Goal: Navigation & Orientation: Find specific page/section

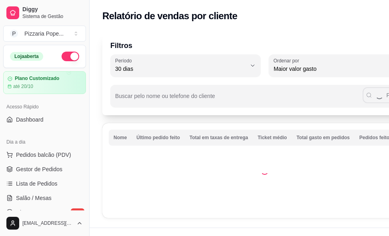
select select "30"
select select "HIGHEST_TOTAL_SPENT_WITH_ORDERS"
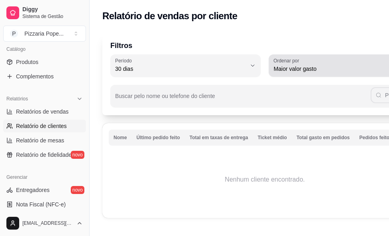
click at [284, 65] on span "Maior valor gasto" at bounding box center [339, 69] width 131 height 8
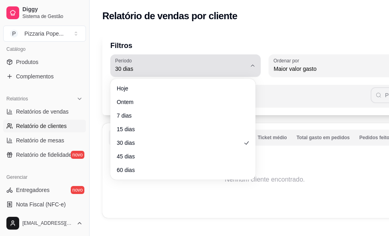
click at [193, 75] on button "Período 30 dias" at bounding box center [185, 65] width 150 height 22
click at [223, 55] on button "Período 30 dias" at bounding box center [185, 65] width 150 height 22
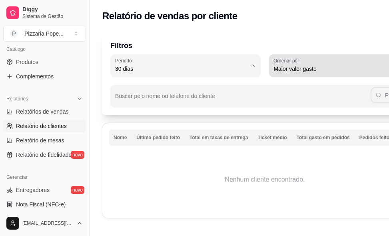
click at [342, 66] on span "Maior valor gasto" at bounding box center [339, 69] width 131 height 8
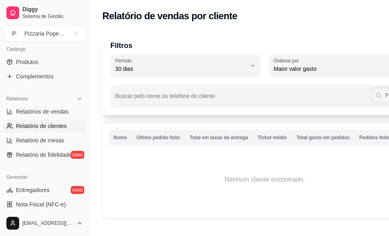
click at [203, 143] on th "Total em taxas de entrega" at bounding box center [219, 138] width 68 height 16
click at [125, 140] on th "Nome" at bounding box center [120, 138] width 23 height 16
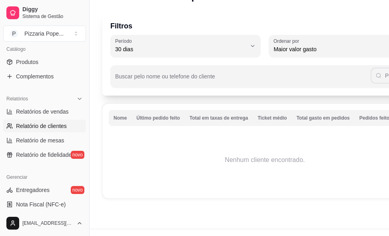
scroll to position [35, 0]
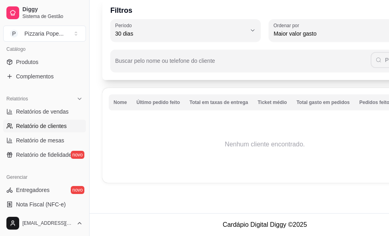
click at [331, 102] on th "Total gasto em pedidos" at bounding box center [323, 102] width 63 height 16
click at [34, 151] on span "Relatório de fidelidade" at bounding box center [44, 155] width 56 height 8
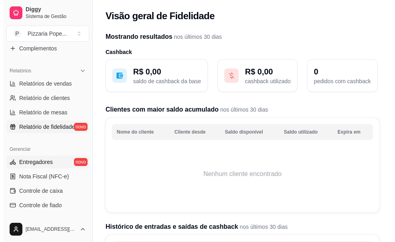
scroll to position [240, 0]
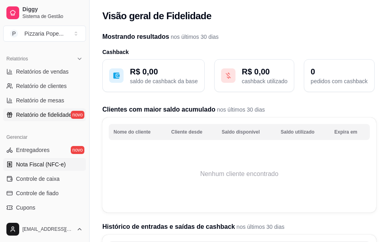
click at [47, 166] on span "Nota Fiscal (NFC-e)" at bounding box center [41, 164] width 50 height 8
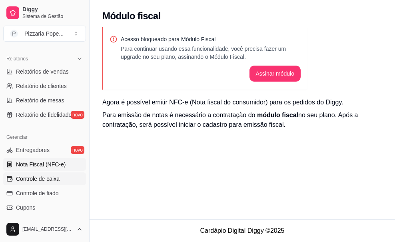
click at [38, 182] on span "Controle de caixa" at bounding box center [38, 179] width 44 height 8
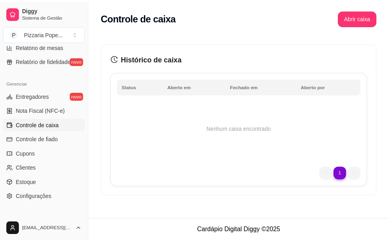
scroll to position [320, 0]
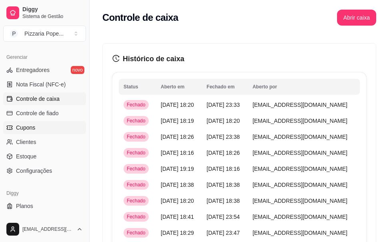
click at [36, 130] on link "Cupons" at bounding box center [44, 127] width 83 height 13
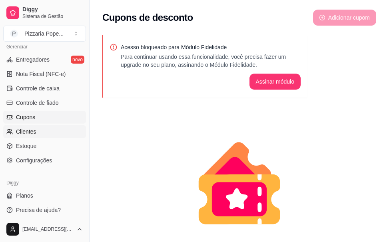
scroll to position [334, 0]
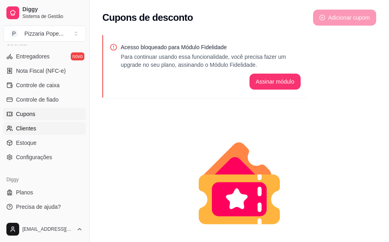
click at [31, 130] on span "Clientes" at bounding box center [26, 128] width 20 height 8
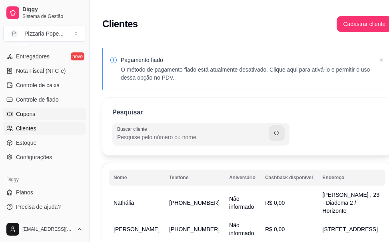
click at [34, 118] on link "Cupons" at bounding box center [44, 114] width 83 height 13
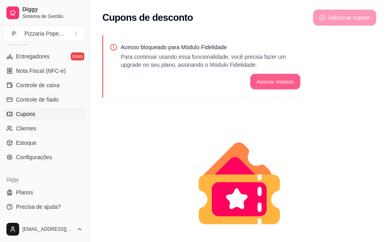
click at [273, 78] on button "Assinar módulo" at bounding box center [275, 82] width 50 height 16
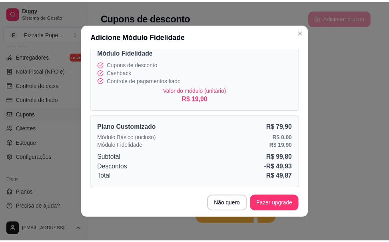
scroll to position [50, 0]
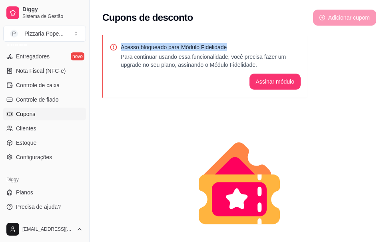
drag, startPoint x: 314, startPoint y: 42, endPoint x: 366, endPoint y: -18, distance: 80.5
click at [366, 0] on html "Diggy Sistema de Gestão P Pizzaria Pope ... Loja aberta Plano Customizado até 2…" at bounding box center [194, 121] width 389 height 242
